Goal: Transaction & Acquisition: Purchase product/service

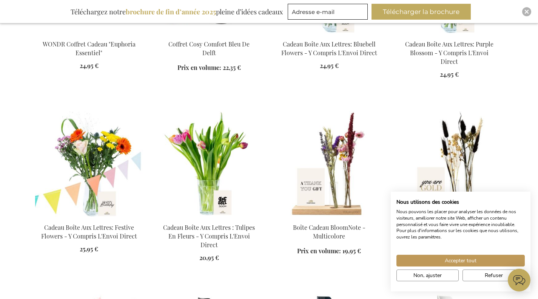
scroll to position [566, 0]
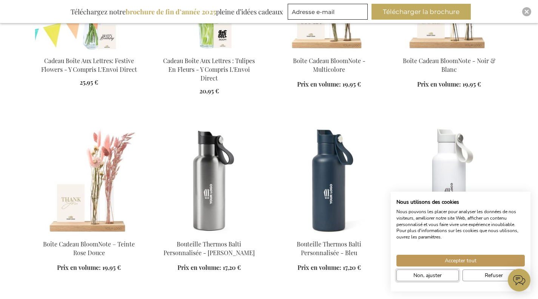
click at [417, 273] on span "Non, ajuster" at bounding box center [427, 275] width 28 height 8
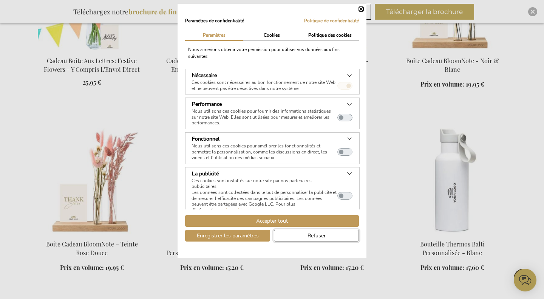
click at [330, 235] on button "Refuser" at bounding box center [316, 236] width 85 height 12
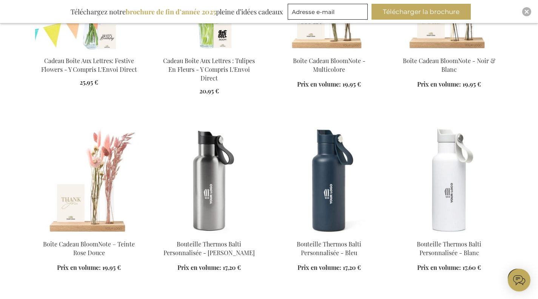
scroll to position [755, 0]
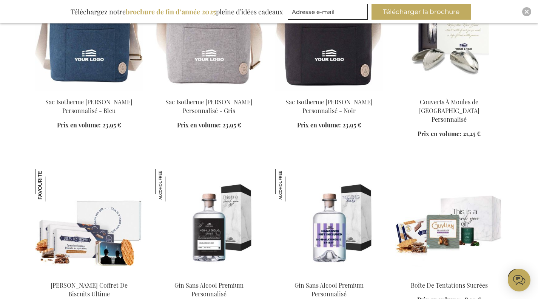
scroll to position [2202, 0]
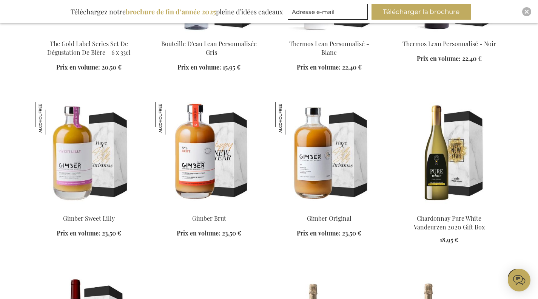
scroll to position [2768, 0]
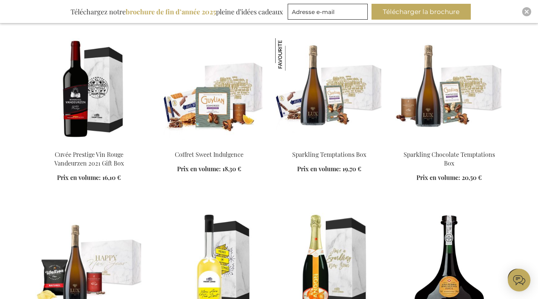
scroll to position [3020, 0]
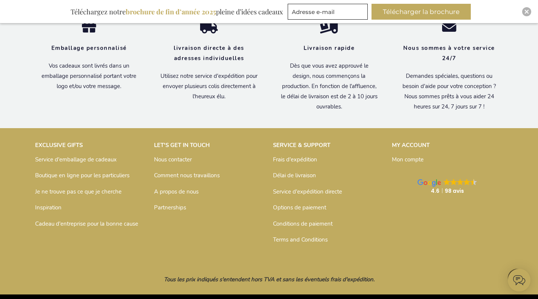
scroll to position [4587, 0]
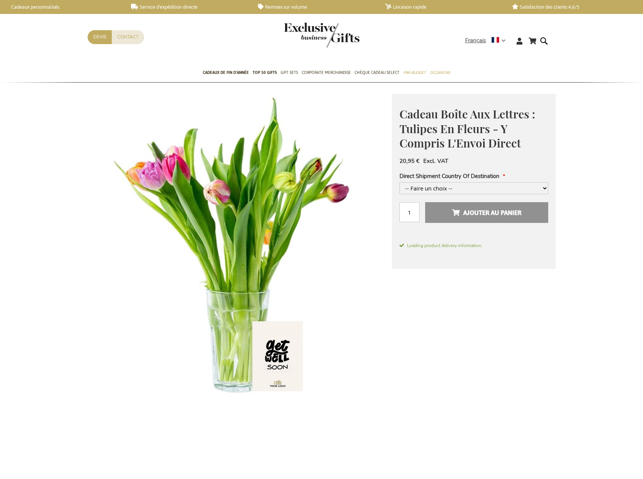
click at [243, 246] on img at bounding box center [240, 246] width 304 height 304
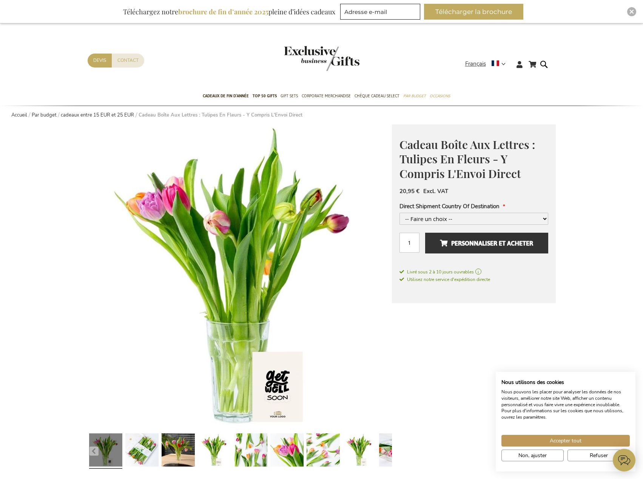
click at [442, 160] on span "Cadeau Boîte Aux Lettres : Tulipes En Fleurs - Y Compris L'Envoi Direct" at bounding box center [467, 159] width 136 height 44
click at [443, 159] on span "Cadeau Boîte Aux Lettres : Tulipes En Fleurs - Y Compris L'Envoi Direct" at bounding box center [467, 159] width 136 height 44
click at [494, 156] on span "Cadeau Boîte Aux Lettres : Tulipes En Fleurs - Y Compris L'Envoi Direct" at bounding box center [467, 159] width 136 height 44
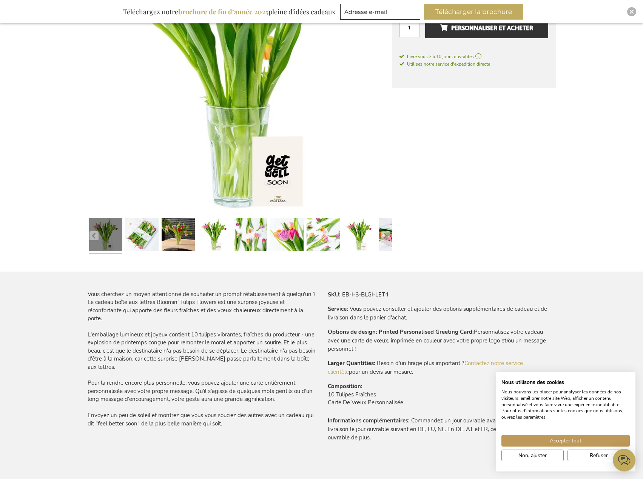
scroll to position [314, 0]
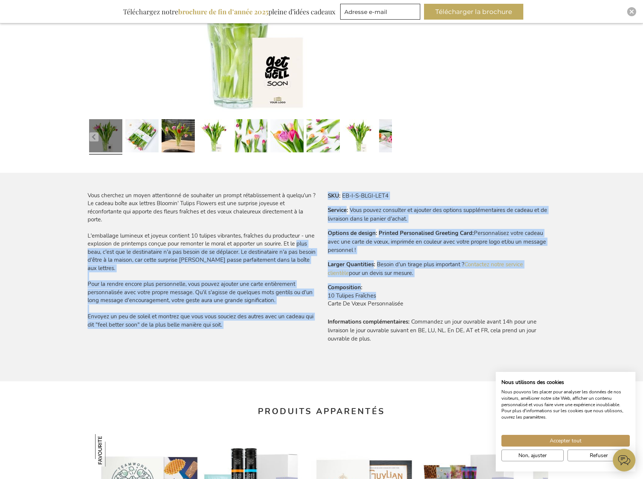
drag, startPoint x: 319, startPoint y: 243, endPoint x: 411, endPoint y: 299, distance: 108.4
click at [410, 298] on div "Vous cherchez un moyen attentionné de souhaiter un prompt rétablissement à quel…" at bounding box center [322, 287] width 468 height 190
click at [411, 298] on td "10 Tulipes Fraîches Carte De Vœux Personnalisée" at bounding box center [442, 302] width 228 height 20
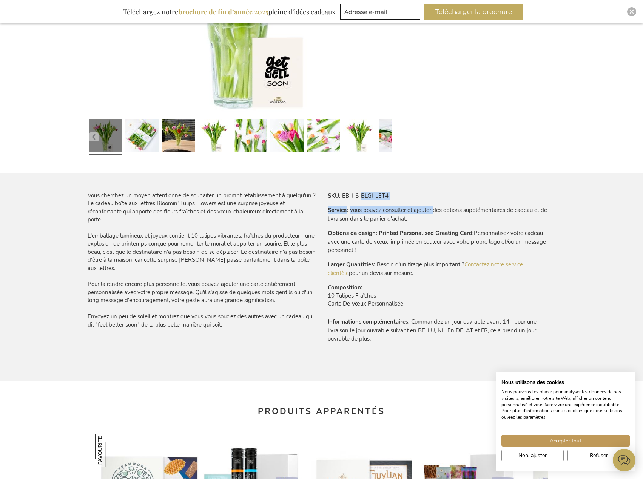
drag, startPoint x: 362, startPoint y: 197, endPoint x: 535, endPoint y: 224, distance: 175.3
click at [452, 216] on tbody "SKU EB-I-S-BLGI-LET4 Service Vous pouvez consulter et ajouter des options suppl…" at bounding box center [442, 271] width 228 height 158
click at [535, 224] on tbody "SKU EB-I-S-BLGI-LET4 Service Vous pouvez consulter et ajouter des options suppl…" at bounding box center [442, 271] width 228 height 158
drag, startPoint x: 100, startPoint y: 202, endPoint x: 223, endPoint y: 200, distance: 123.5
click at [223, 200] on div "Vous cherchez un moyen attentionné de souhaiter un prompt rétablissement à quel…" at bounding box center [202, 260] width 228 height 137
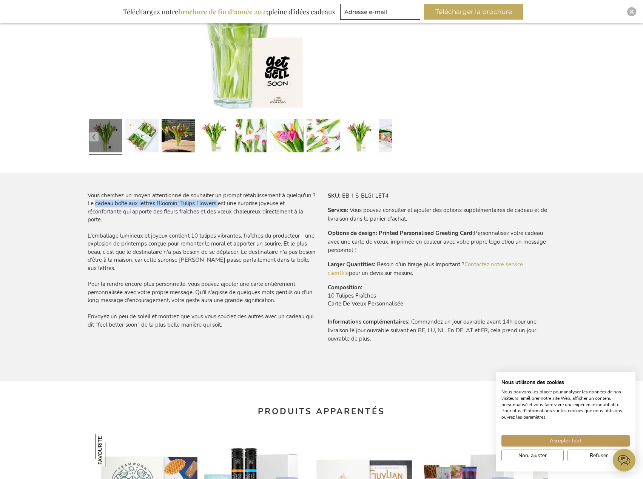
copy div "cadeau boîte aux lettres Bloomin' Tulips Flowers"
